Goal: Navigation & Orientation: Go to known website

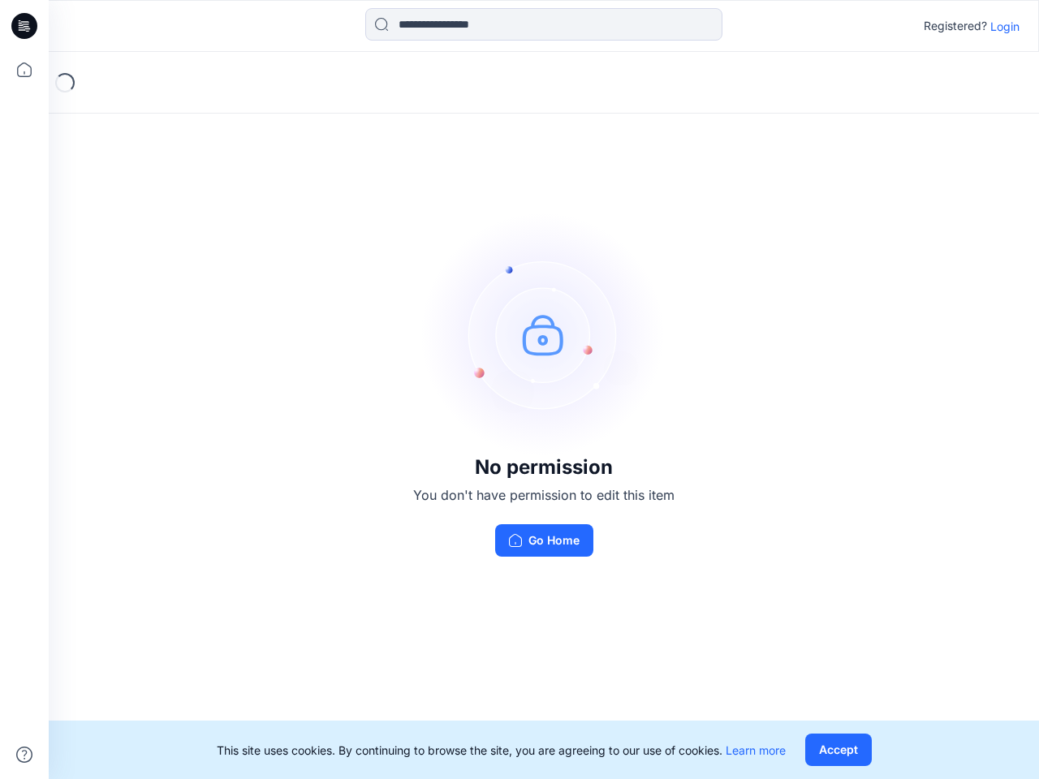
click at [519, 390] on img at bounding box center [543, 334] width 243 height 243
click at [25, 26] on icon at bounding box center [27, 26] width 6 height 1
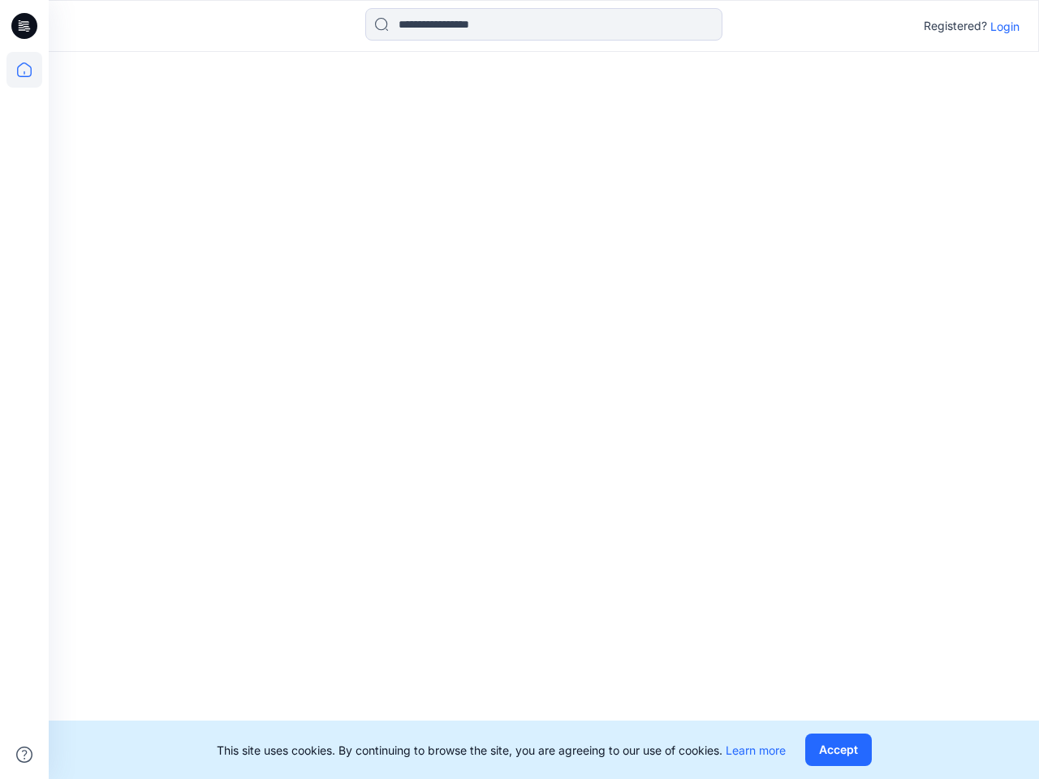
click at [24, 70] on icon at bounding box center [24, 70] width 36 height 36
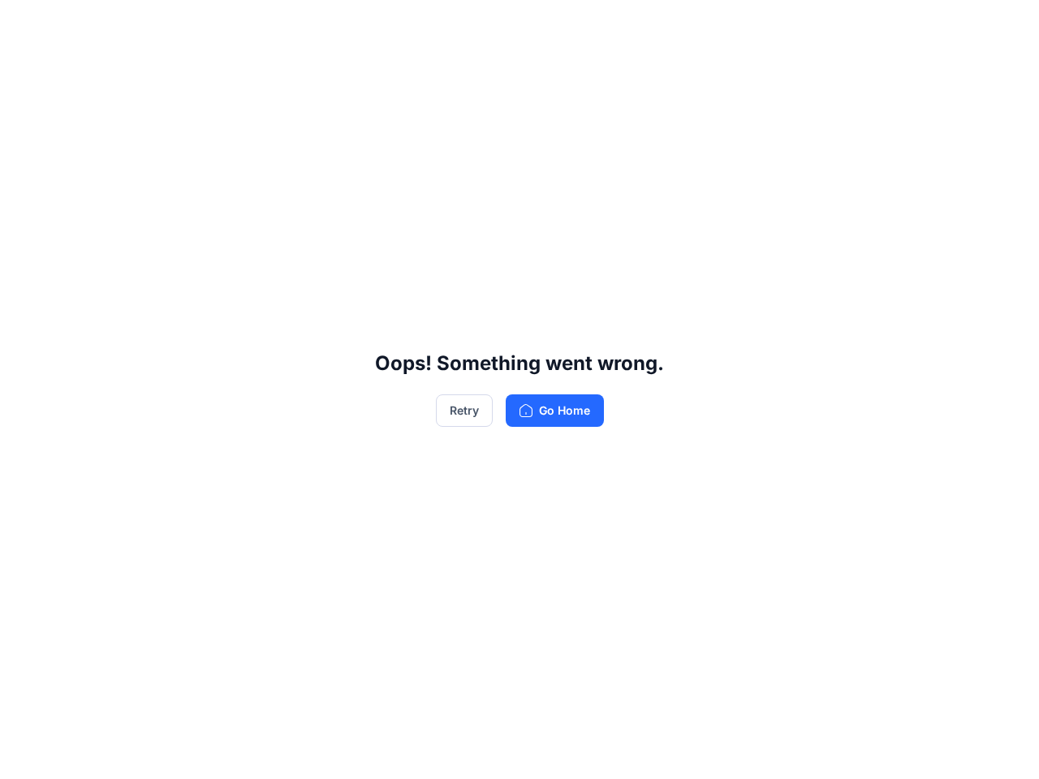
click at [24, 755] on div "Oops! Something went wrong. Retry Go Home" at bounding box center [519, 389] width 1039 height 779
click at [544, 24] on div "Oops! Something went wrong. Retry Go Home" at bounding box center [519, 389] width 1039 height 779
click at [1005, 26] on div "Oops! Something went wrong. Retry Go Home" at bounding box center [519, 389] width 1039 height 779
click at [838, 750] on div "Oops! Something went wrong. Retry Go Home" at bounding box center [519, 389] width 1039 height 779
